Goal: Check status: Check status

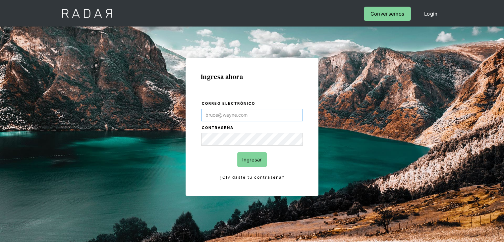
type input "[PERSON_NAME][EMAIL_ADDRESS][PERSON_NAME][DOMAIN_NAME]"
click at [200, 158] on div "Ingresa ahora Correo electrónico [PERSON_NAME][EMAIL_ADDRESS][PERSON_NAME][DOMA…" at bounding box center [251, 127] width 133 height 138
click at [255, 155] on input "Ingresar" at bounding box center [251, 159] width 29 height 15
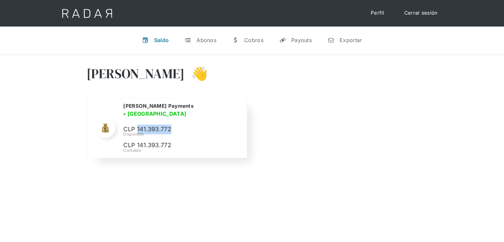
drag, startPoint x: 172, startPoint y: 128, endPoint x: 138, endPoint y: 123, distance: 34.7
click at [0, 0] on p "CLP 141.393.772" at bounding box center [0, 0] width 0 height 0
drag, startPoint x: 185, startPoint y: 127, endPoint x: 137, endPoint y: 124, distance: 48.5
click at [0, 0] on p "CLP 141.393.772" at bounding box center [0, 0] width 0 height 0
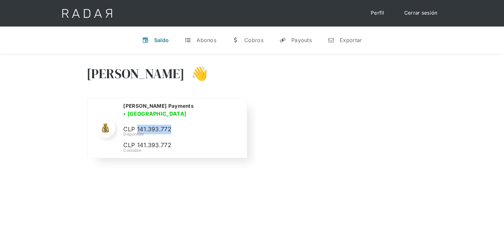
click at [0, 0] on p "CLP 141.393.772" at bounding box center [0, 0] width 0 height 0
drag, startPoint x: 137, startPoint y: 124, endPoint x: 170, endPoint y: 127, distance: 33.2
click at [0, 0] on p "CLP 141.393.772" at bounding box center [0, 0] width 0 height 0
copy p "141.393.772"
click at [13, 40] on div "v Saldo t Abonos w Cobros y Payouts n Exportar" at bounding box center [252, 39] width 504 height 27
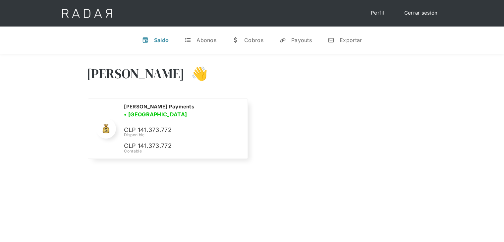
click at [178, 13] on div "Cerrar sesión Perfil" at bounding box center [251, 13] width 397 height 26
click at [458, 55] on div "Hola Alexandra 👋 Cargando tus cuentas... Nombre de la empresa • Conectada • Des…" at bounding box center [252, 113] width 504 height 119
